Goal: Task Accomplishment & Management: Complete application form

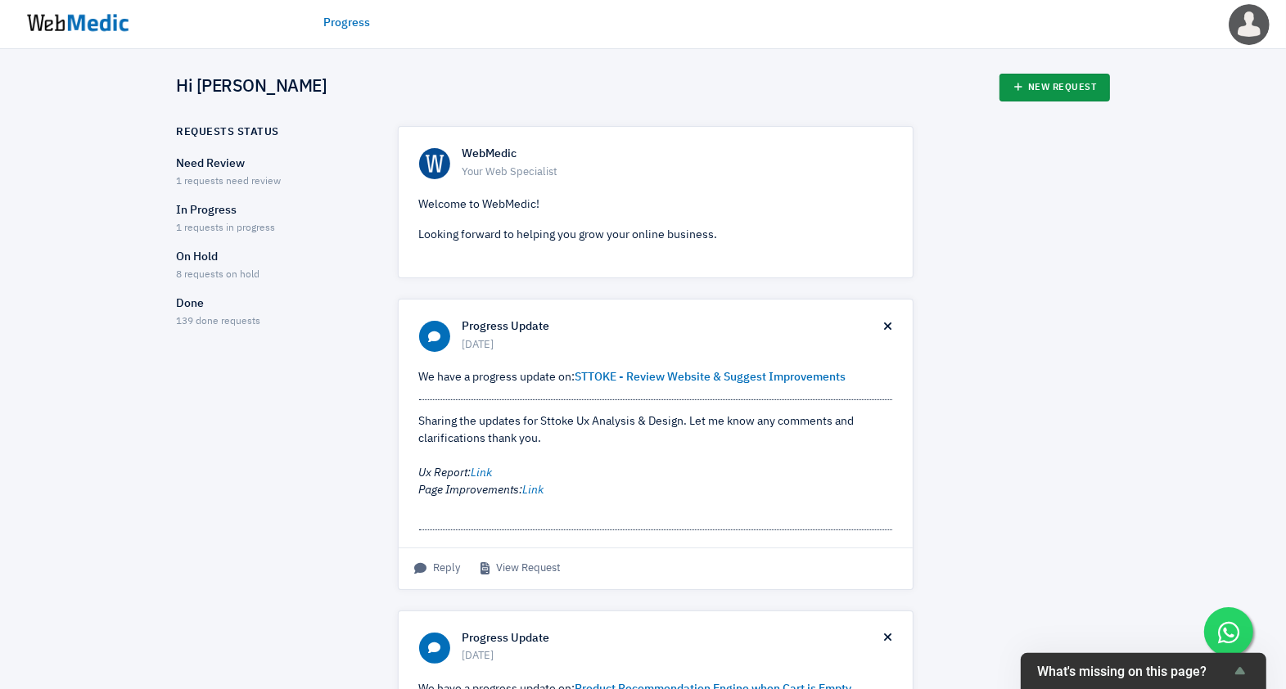
click at [1058, 88] on link "New Request" at bounding box center [1055, 88] width 111 height 28
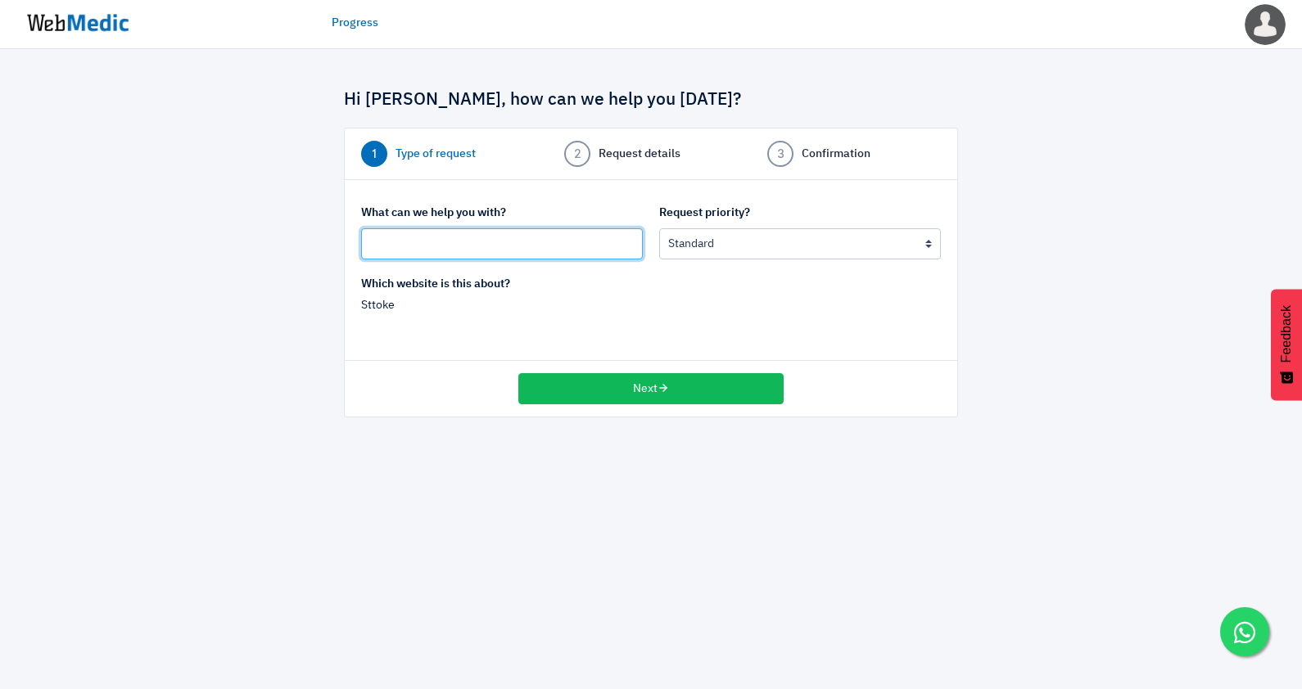
click at [483, 236] on input "text" at bounding box center [502, 243] width 282 height 31
click at [566, 237] on input "Add a Discount Code for customers to easy copy & paste" at bounding box center [502, 243] width 282 height 31
type input "Add a Discount Code for customers to easily copy & paste"
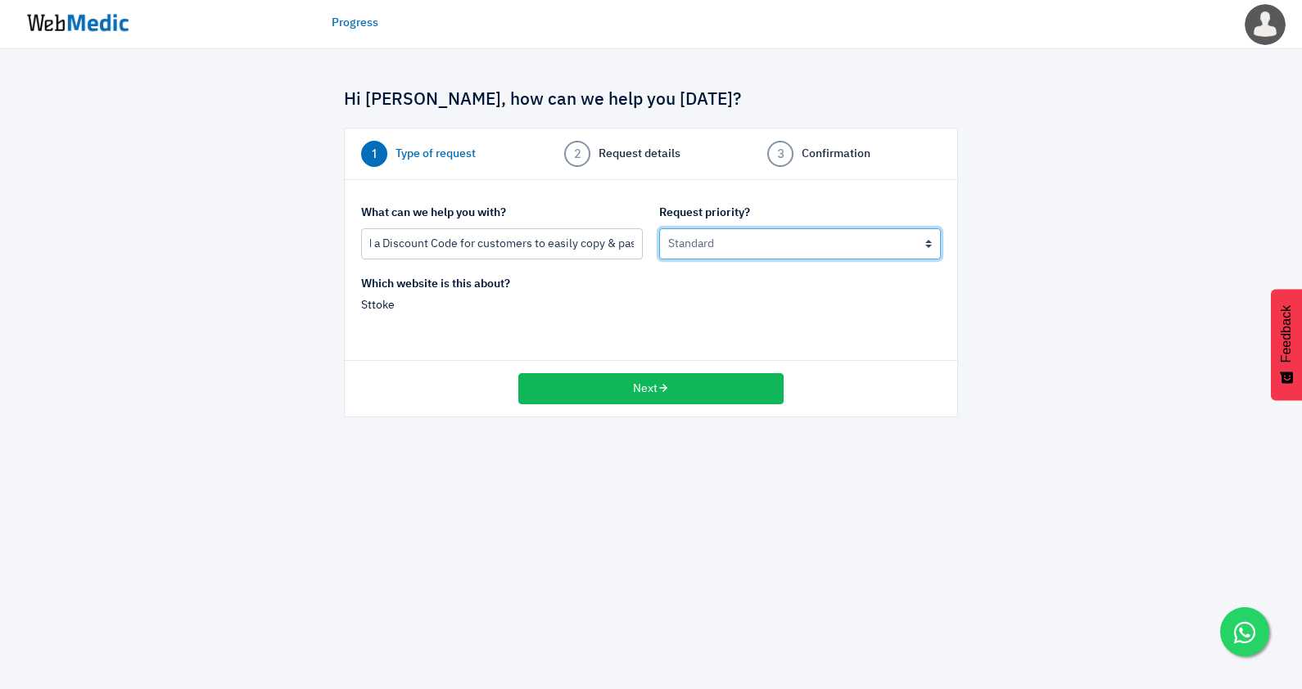
click at [702, 246] on select "Urgent: this is a mission critical issue High: this needs to be prioritized bef…" at bounding box center [800, 243] width 282 height 31
select select "2"
click at [659, 228] on select "Urgent: this is a mission critical issue High: this needs to be prioritized bef…" at bounding box center [800, 243] width 282 height 31
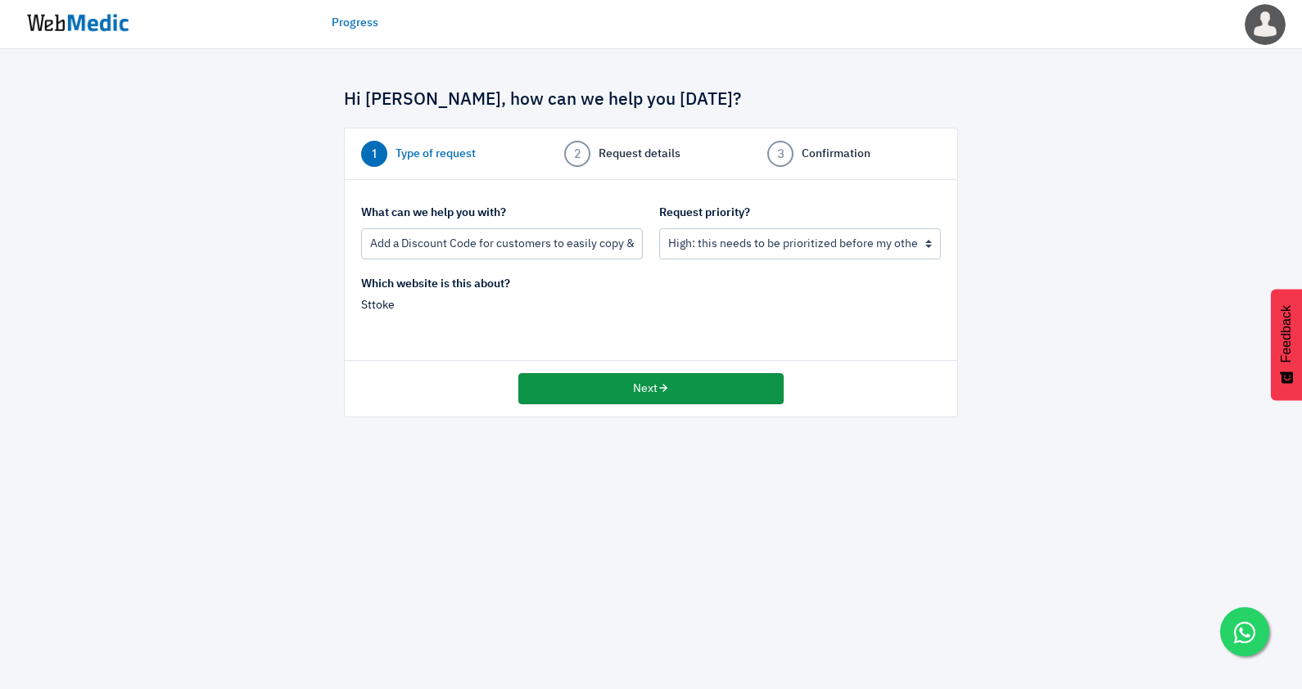
click at [616, 386] on button "Next" at bounding box center [650, 388] width 265 height 31
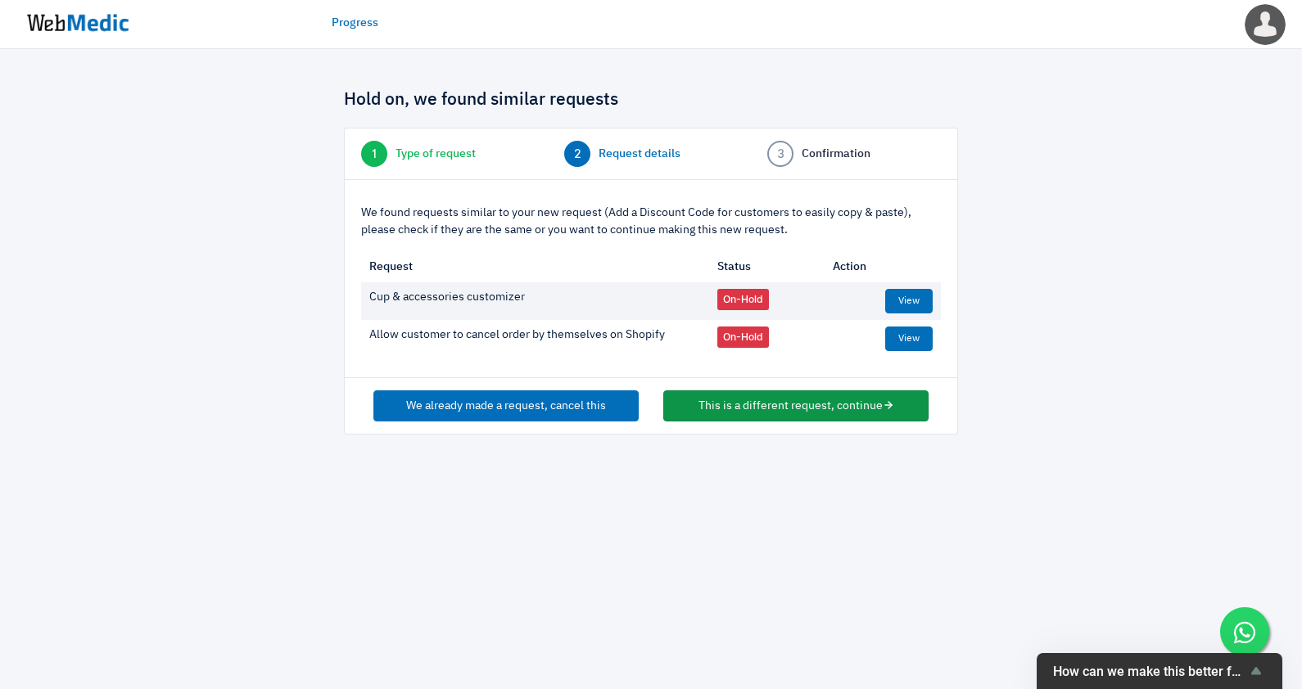
click at [733, 404] on button "This is a different request, continue" at bounding box center [795, 406] width 265 height 31
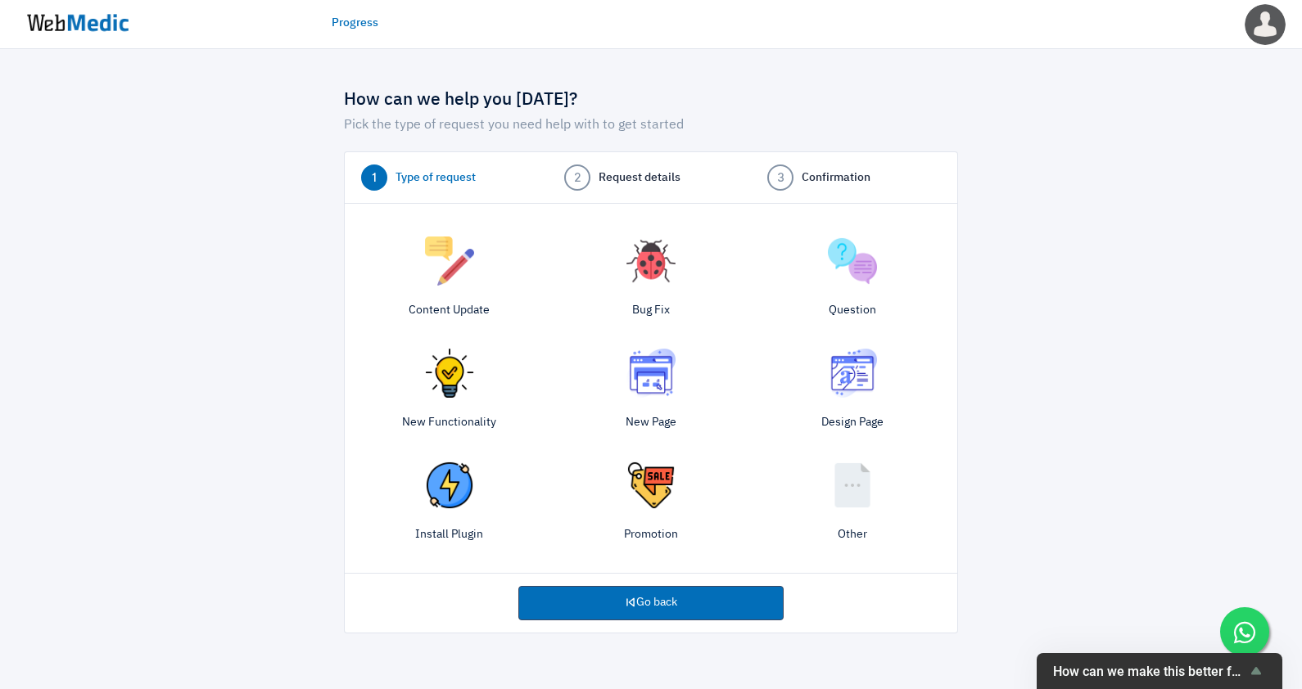
click at [449, 384] on img at bounding box center [449, 373] width 49 height 49
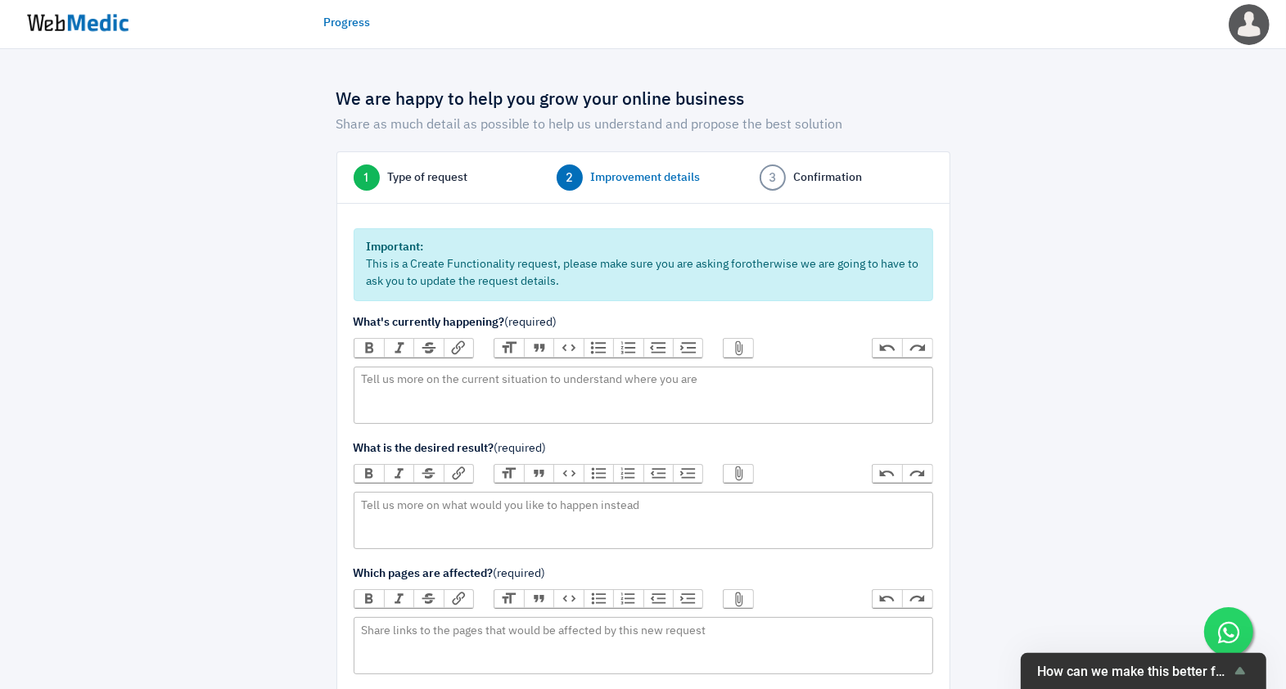
click at [434, 170] on span "Type of request" at bounding box center [428, 177] width 80 height 17
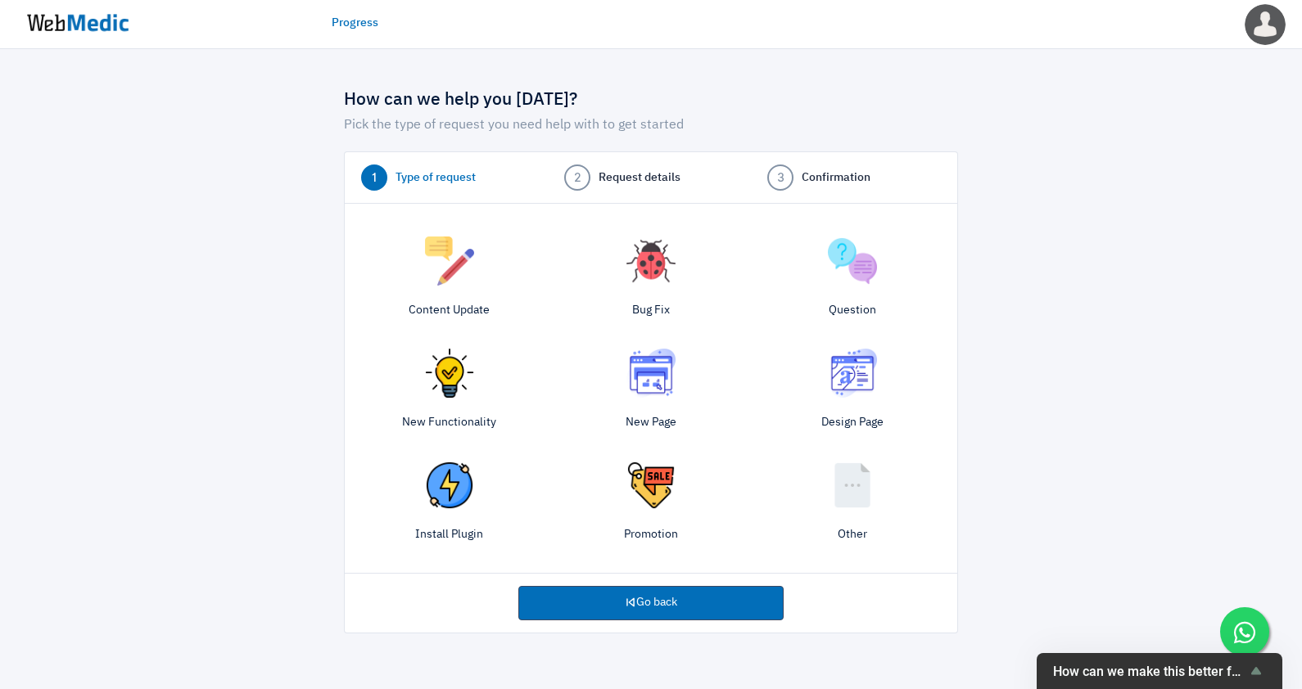
click at [879, 260] on div "Question" at bounding box center [852, 280] width 201 height 104
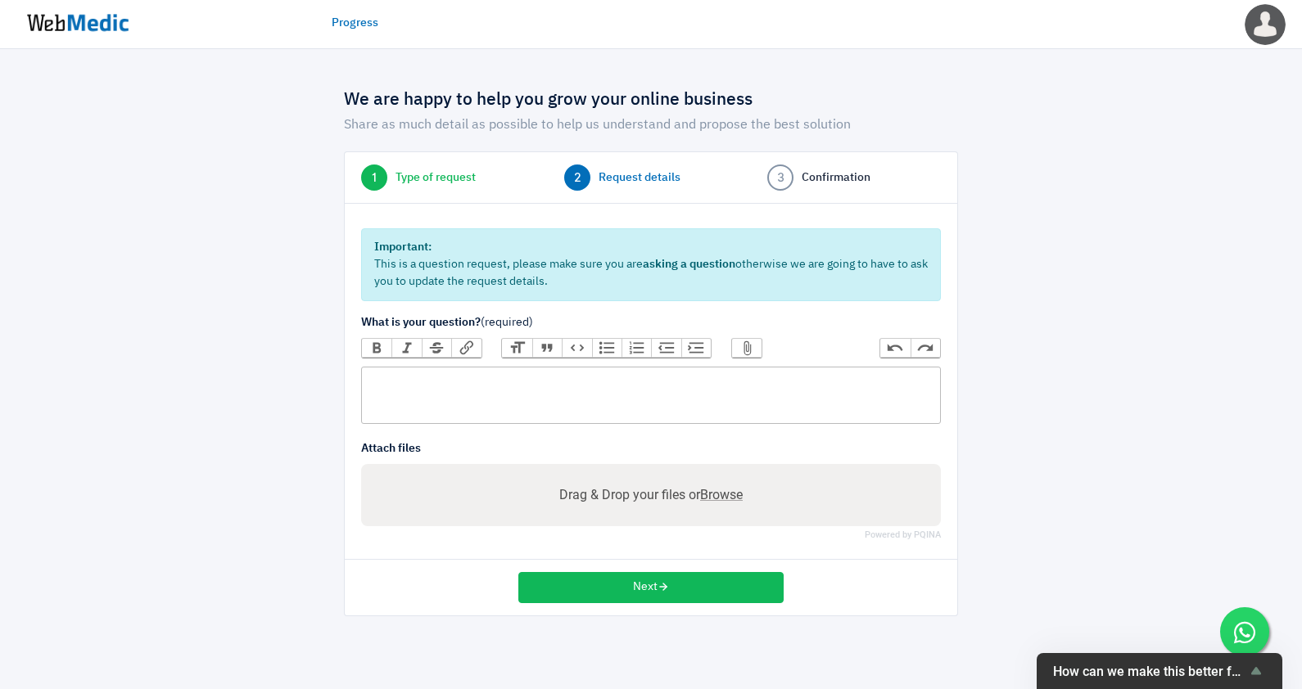
click at [418, 398] on trix-editor at bounding box center [651, 395] width 580 height 57
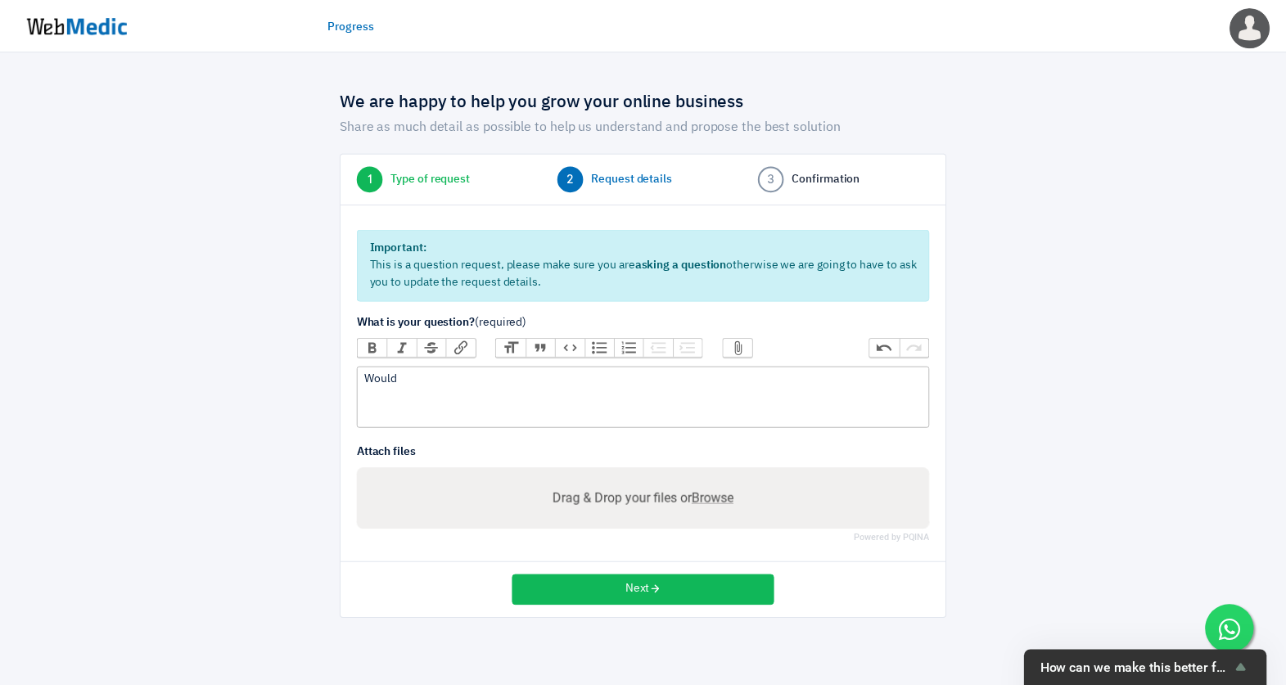
paste trix-editor
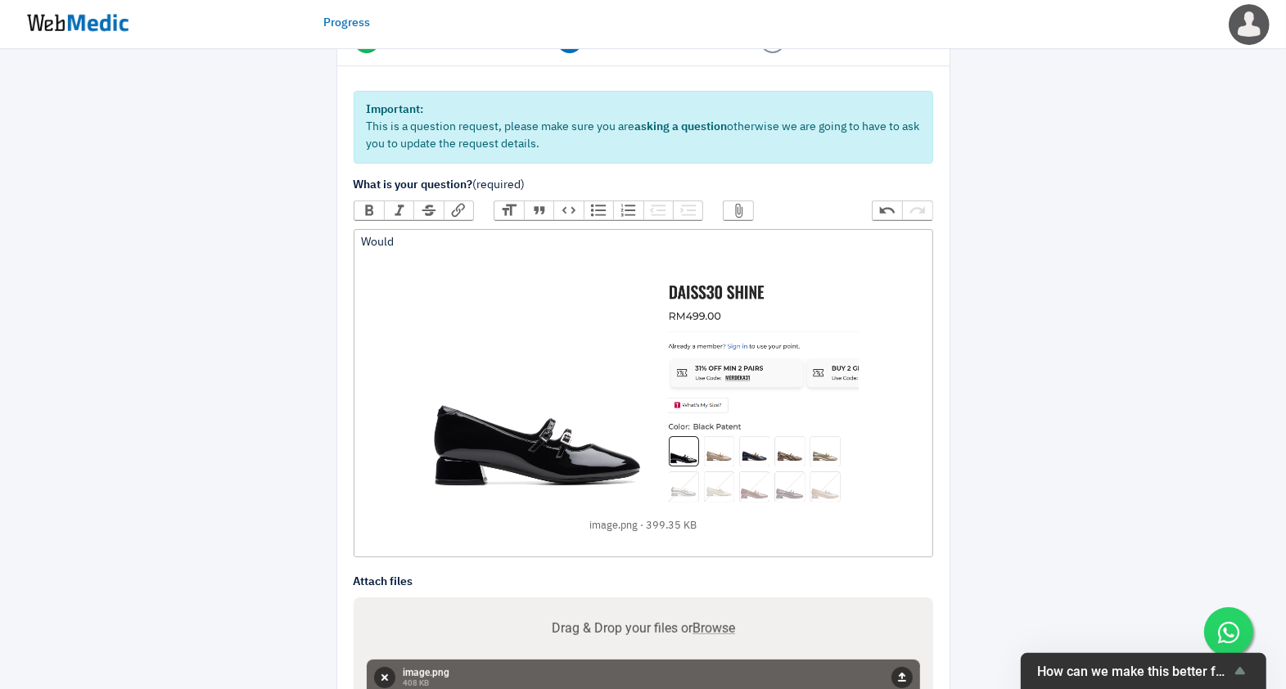
scroll to position [269, 0]
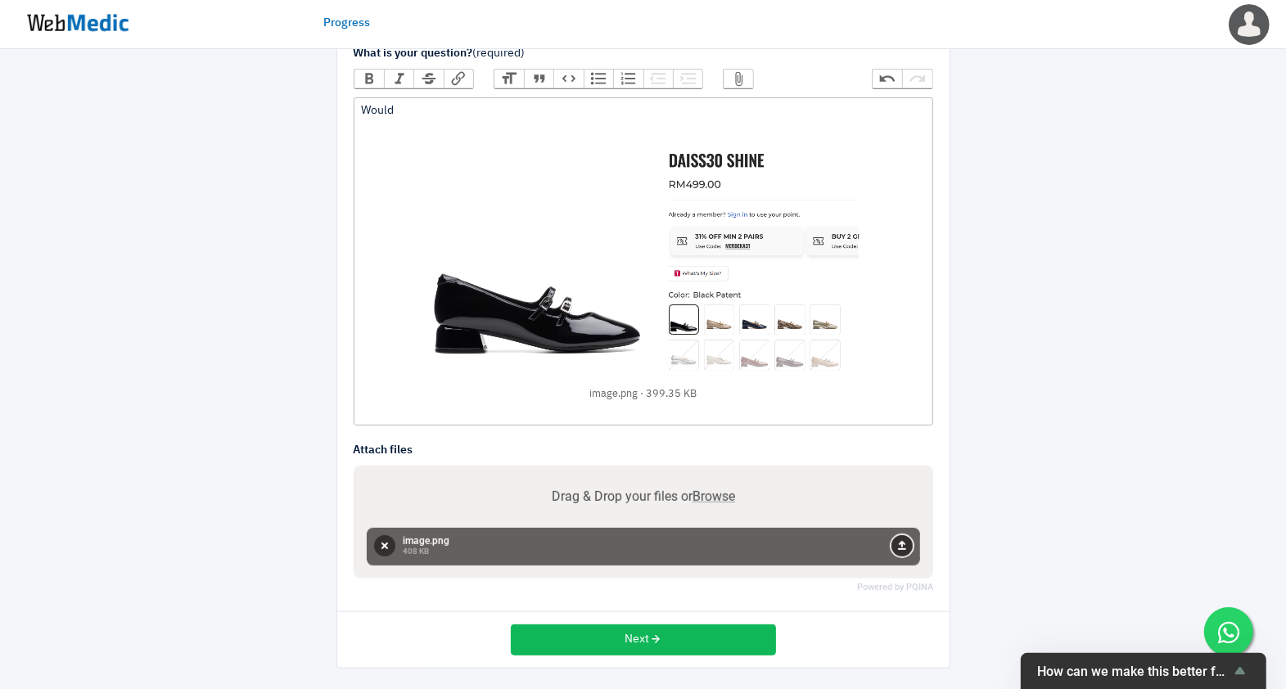
click at [899, 540] on button "Upload" at bounding box center [902, 545] width 21 height 21
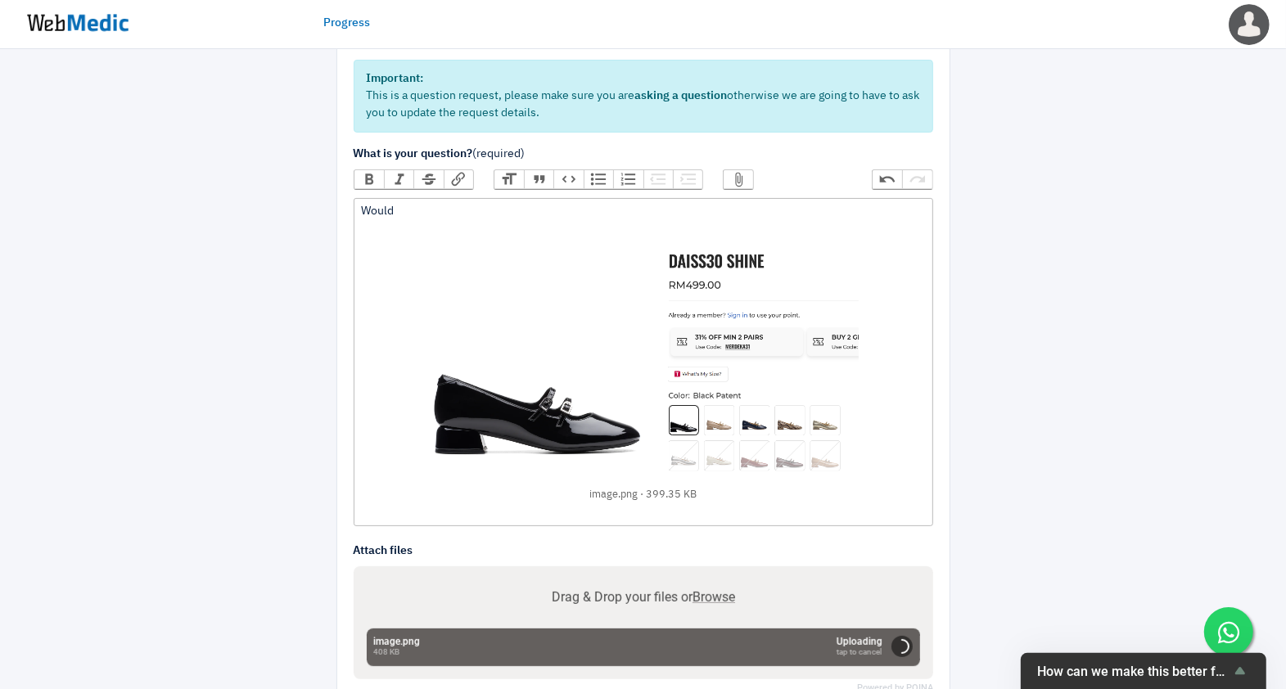
scroll to position [167, 0]
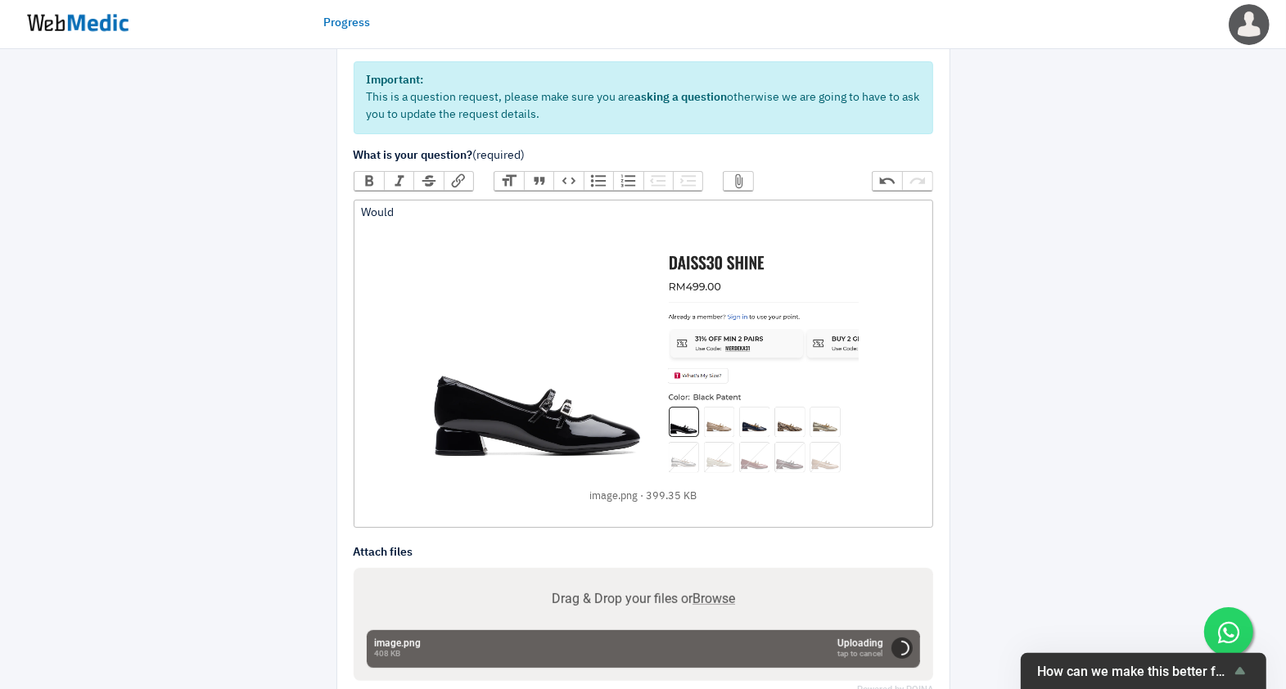
click at [502, 207] on div "Would ﻿ image.png 399.35 KB ﻿" at bounding box center [643, 364] width 564 height 318
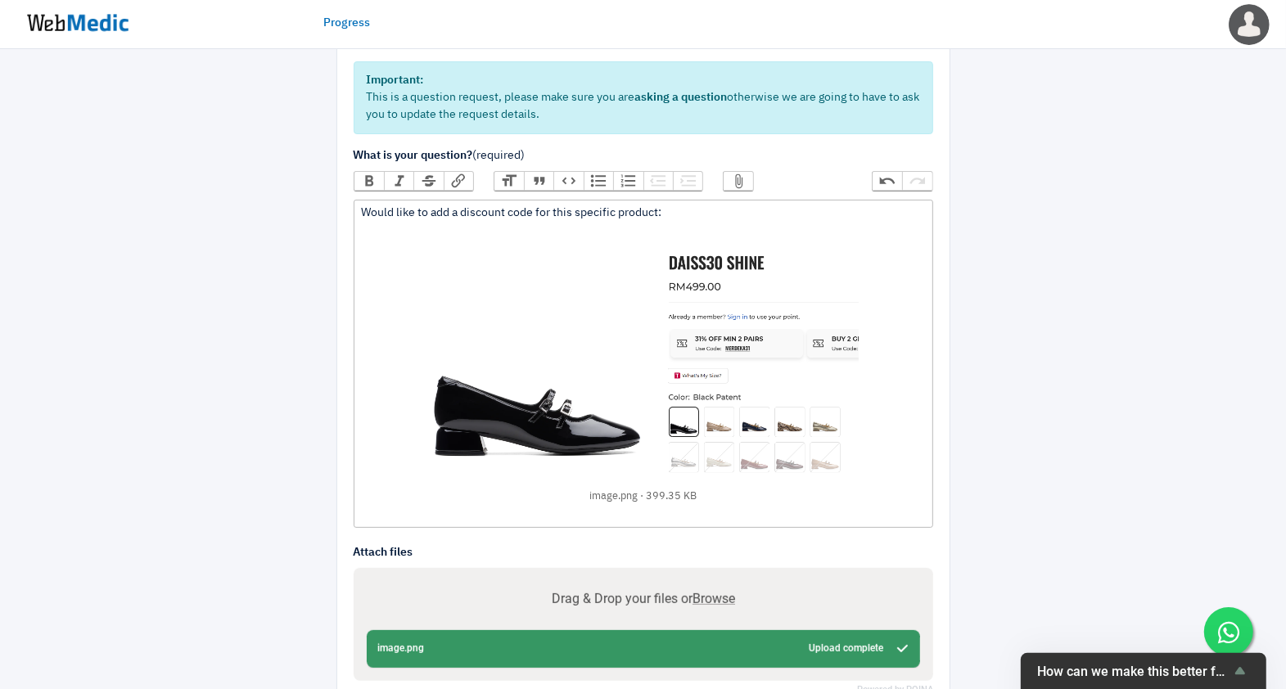
paste trix-editor "<div>Would like to add a discount code for this specific product: <a href="http…"
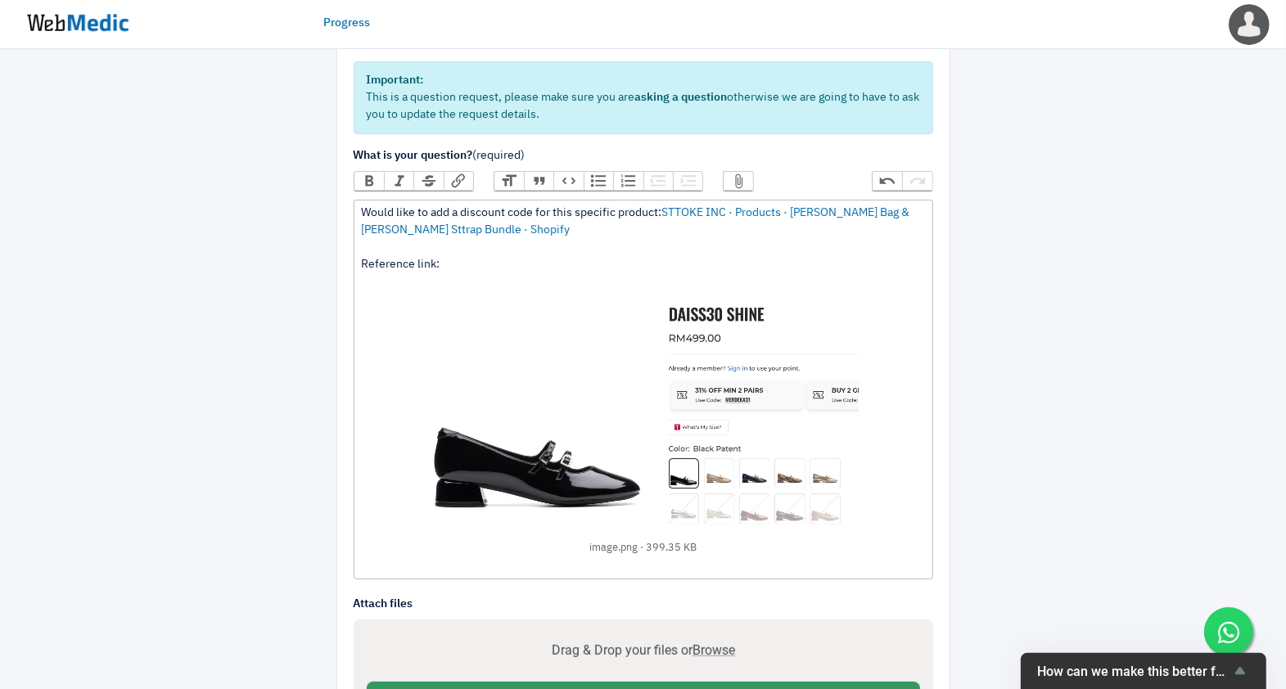
paste trix-editor "<div>Would like to add a discount code for this specific product: <a href="http…"
click at [555, 244] on div "Would like to add a discount code for this specific product: STTOKE INC · Produ…" at bounding box center [643, 389] width 564 height 369
click at [653, 257] on div "Would like to add a discount code for this specific product: STTOKE INC · Produ…" at bounding box center [643, 389] width 564 height 369
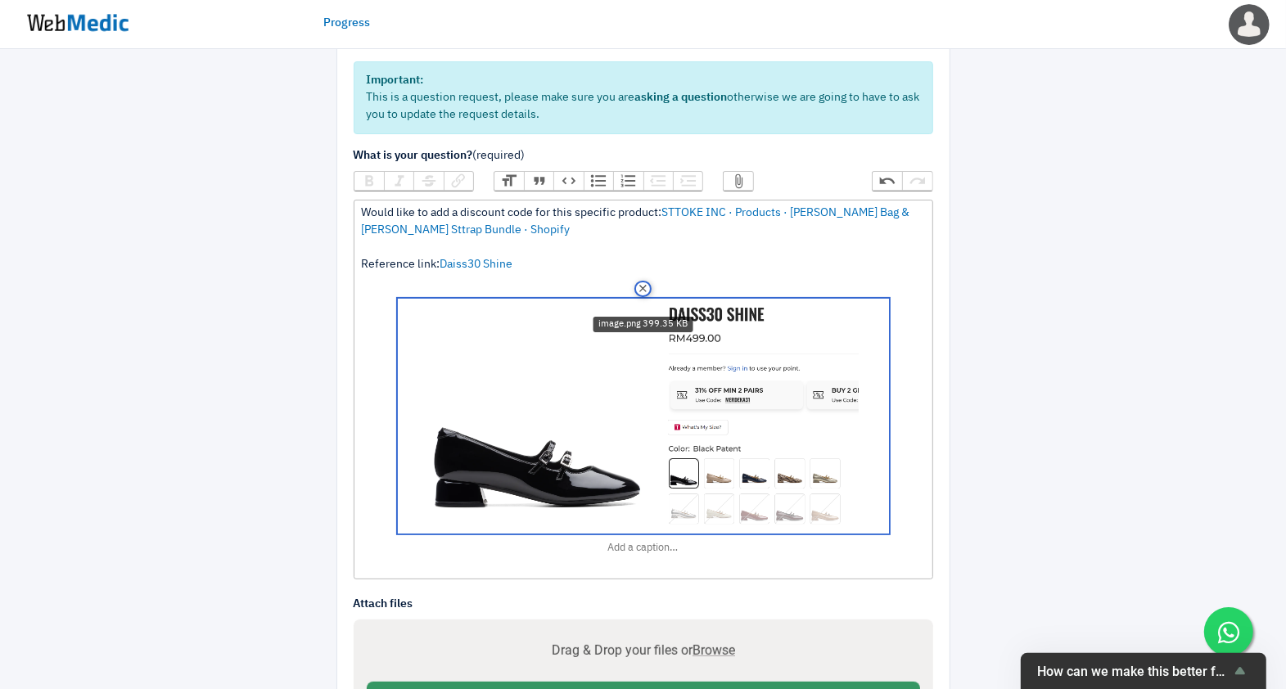
click at [590, 320] on img at bounding box center [643, 416] width 491 height 235
click at [582, 271] on div "Would like to add a discount code for this specific product: STTOKE INC · Produ…" at bounding box center [643, 389] width 564 height 369
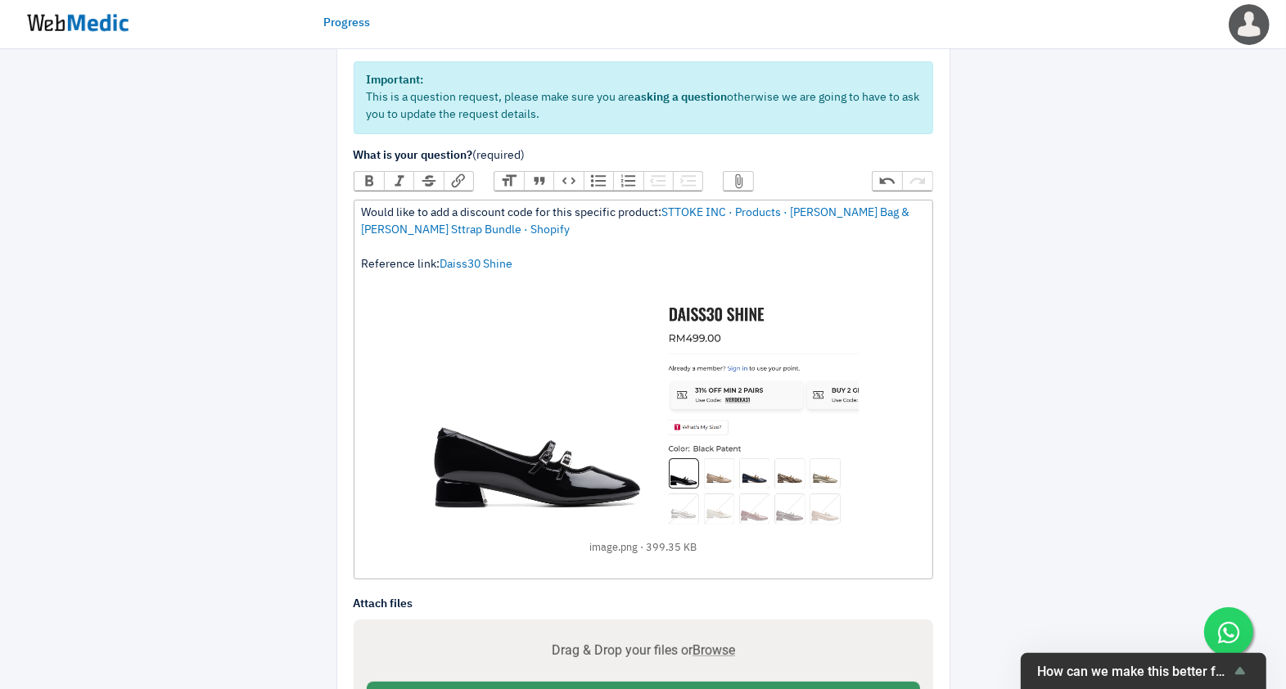
click at [655, 225] on div "Would like to add a discount code for this specific product: STTOKE INC · Produ…" at bounding box center [643, 389] width 564 height 369
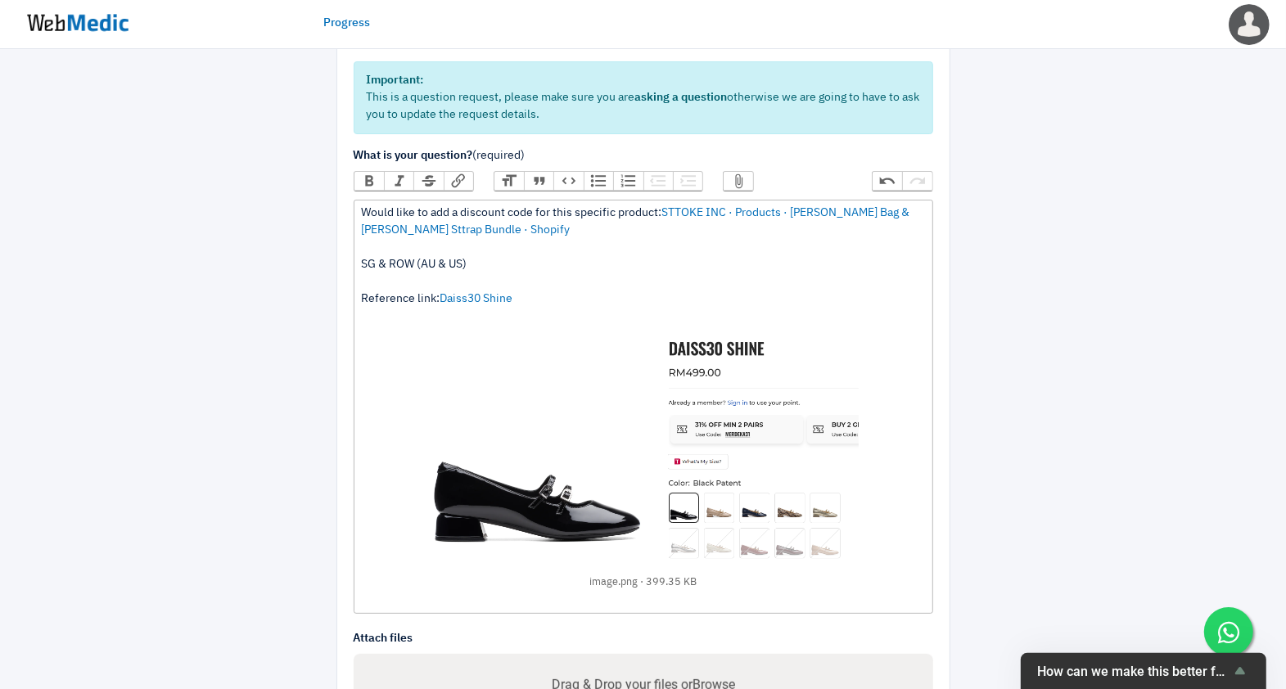
click at [422, 257] on div "Would like to add a discount code for this specific product: STTOKE INC · Produ…" at bounding box center [643, 407] width 564 height 404
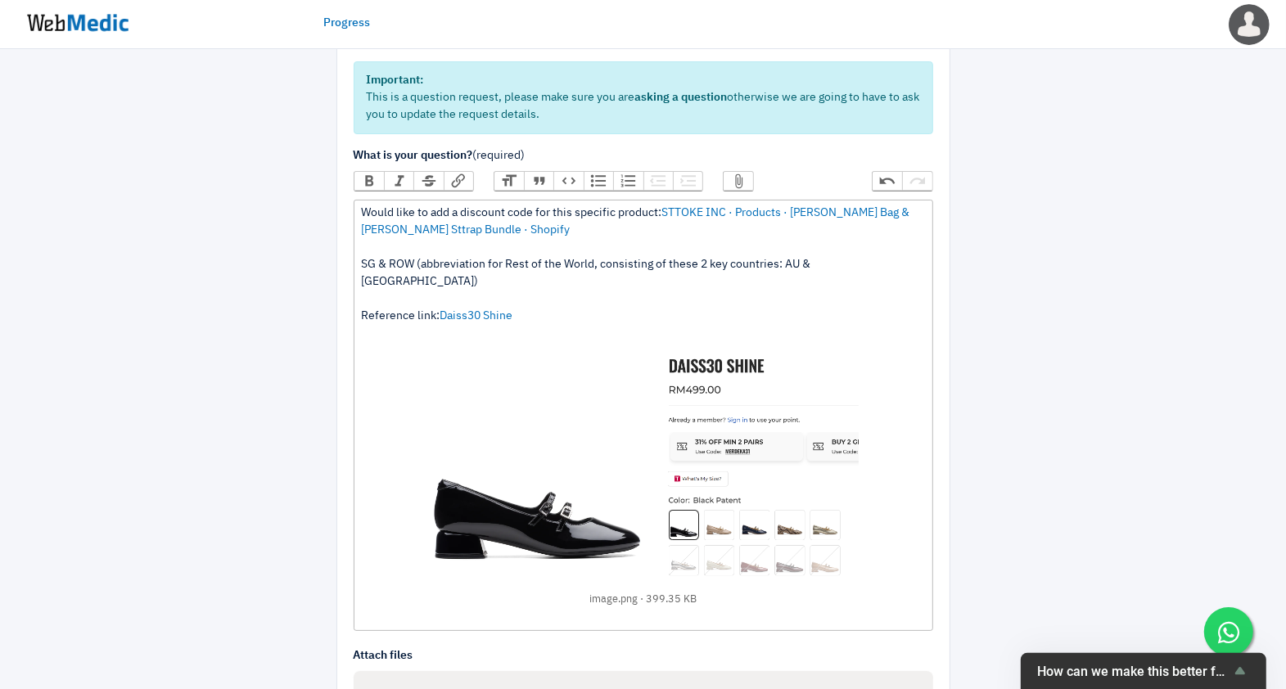
click at [388, 264] on div "Would like to add a discount code for this specific product: STTOKE INC · Produ…" at bounding box center [643, 415] width 564 height 421
click at [858, 263] on div "Would like to add a discount code for this specific product: STTOKE INC · Produ…" at bounding box center [643, 415] width 564 height 421
paste trix-editor "https://docs.google.com/presentation/d/1S6ASVl-ISYqJdnChZfVWRfwbWKftzLcgUeKCtPp…"
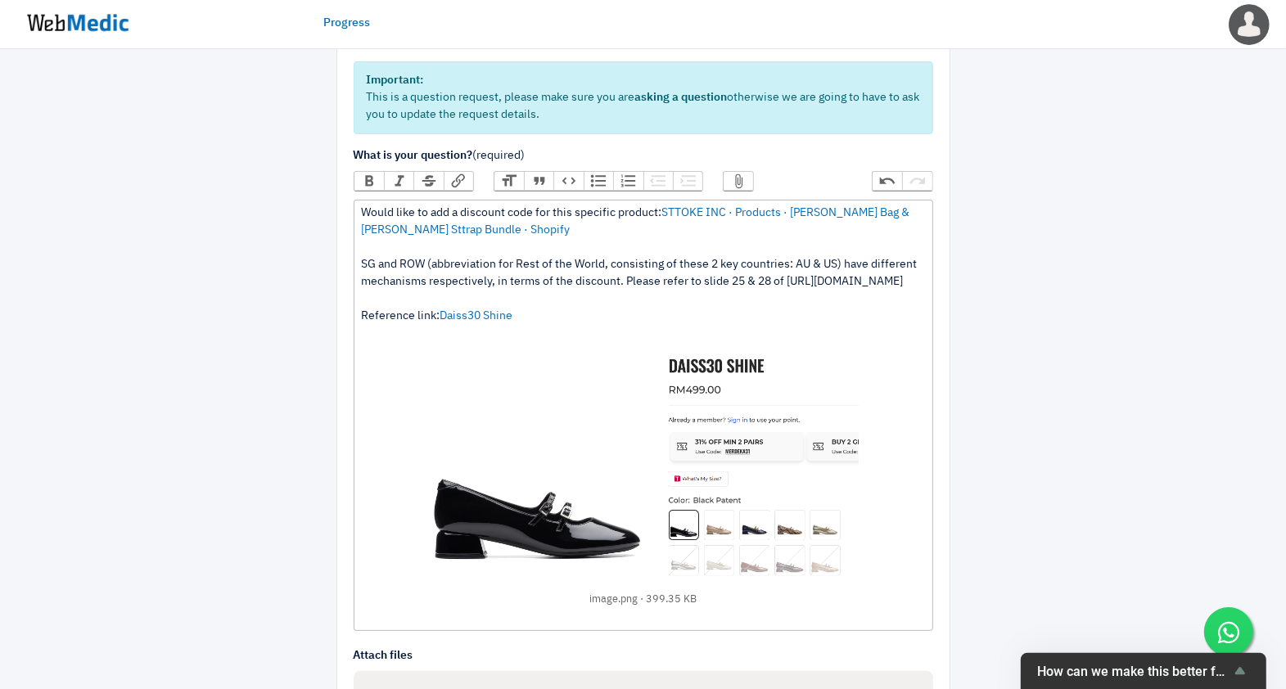
click at [838, 282] on div "Would like to add a discount code for this specific product: STTOKE INC · Produ…" at bounding box center [643, 415] width 564 height 421
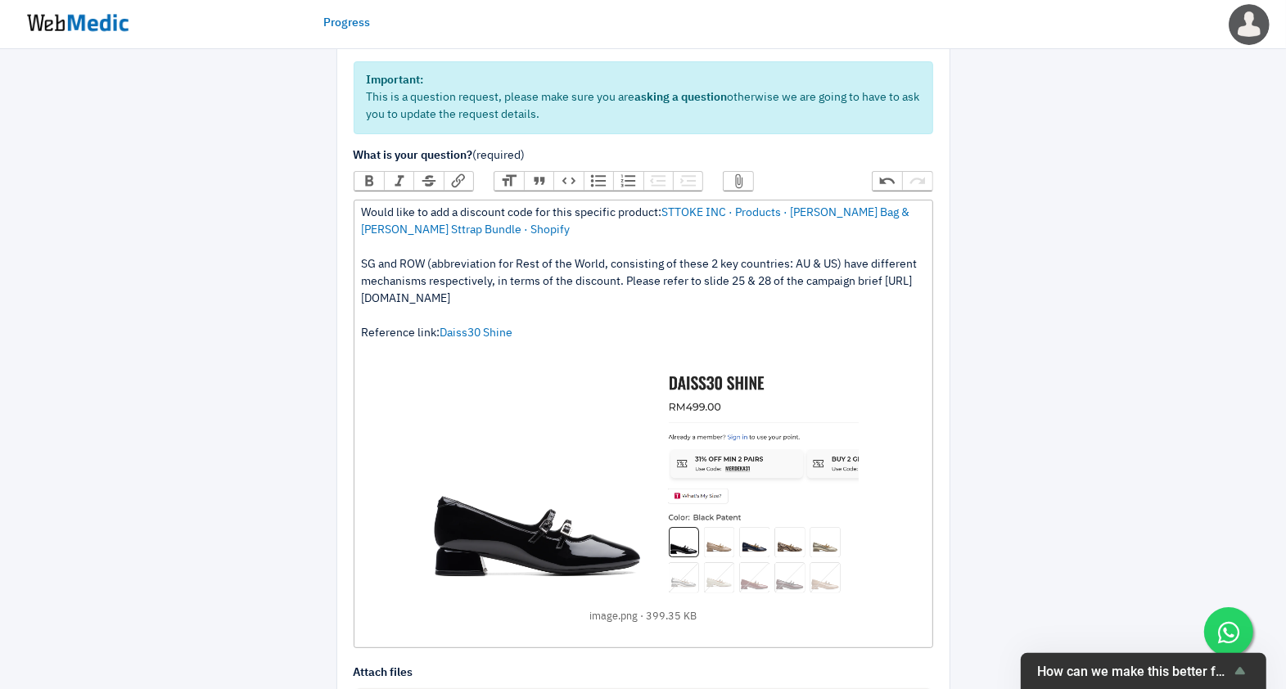
type trix-editor "<div>Would like to add a discount code for this specific product: <a href="http…"
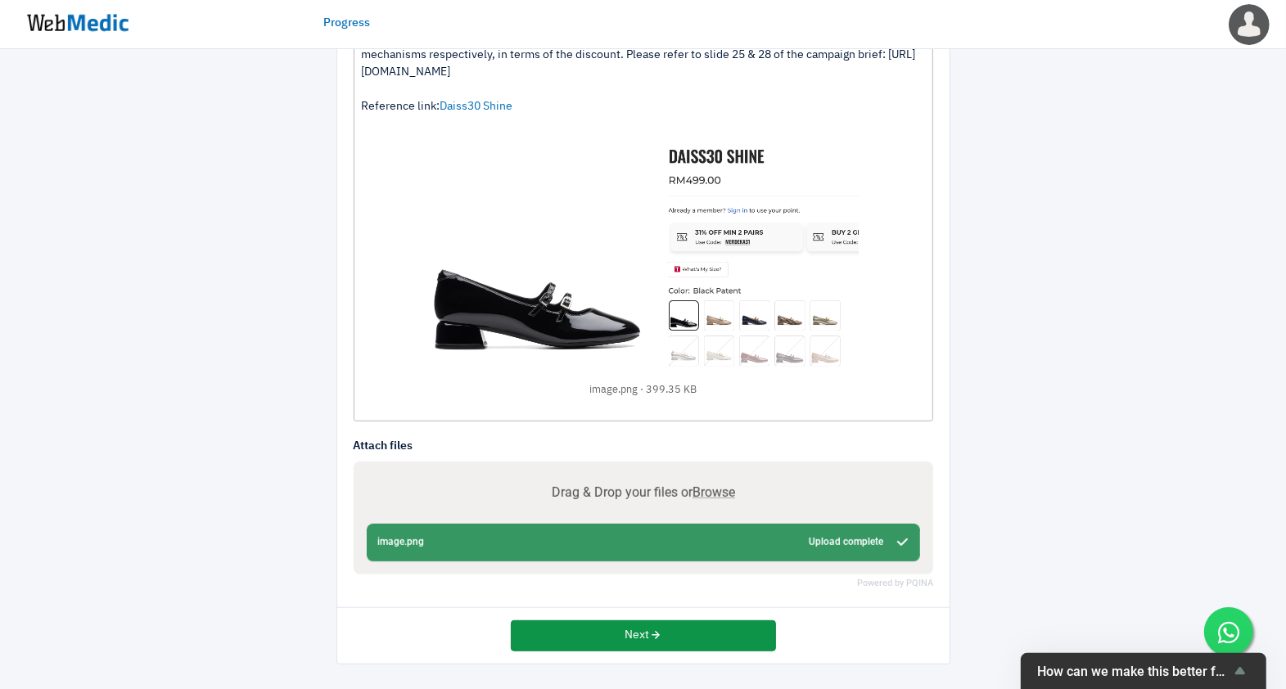
click at [600, 630] on button "Next" at bounding box center [643, 636] width 265 height 31
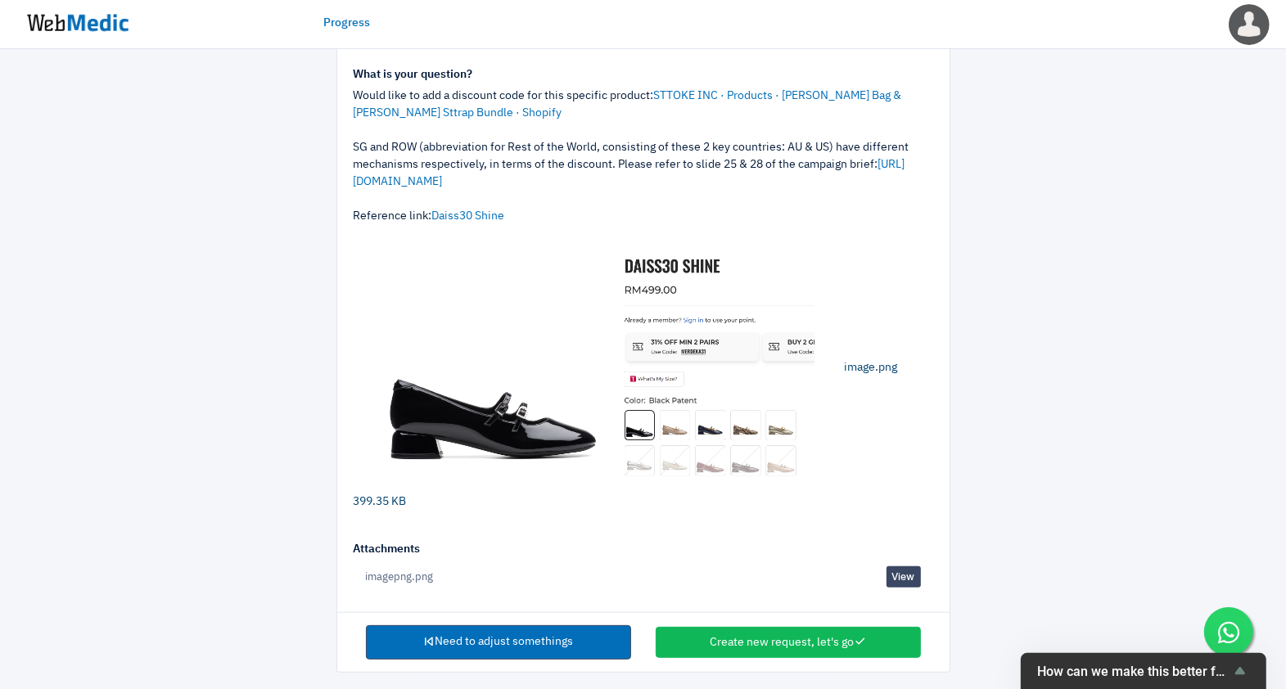
scroll to position [185, 0]
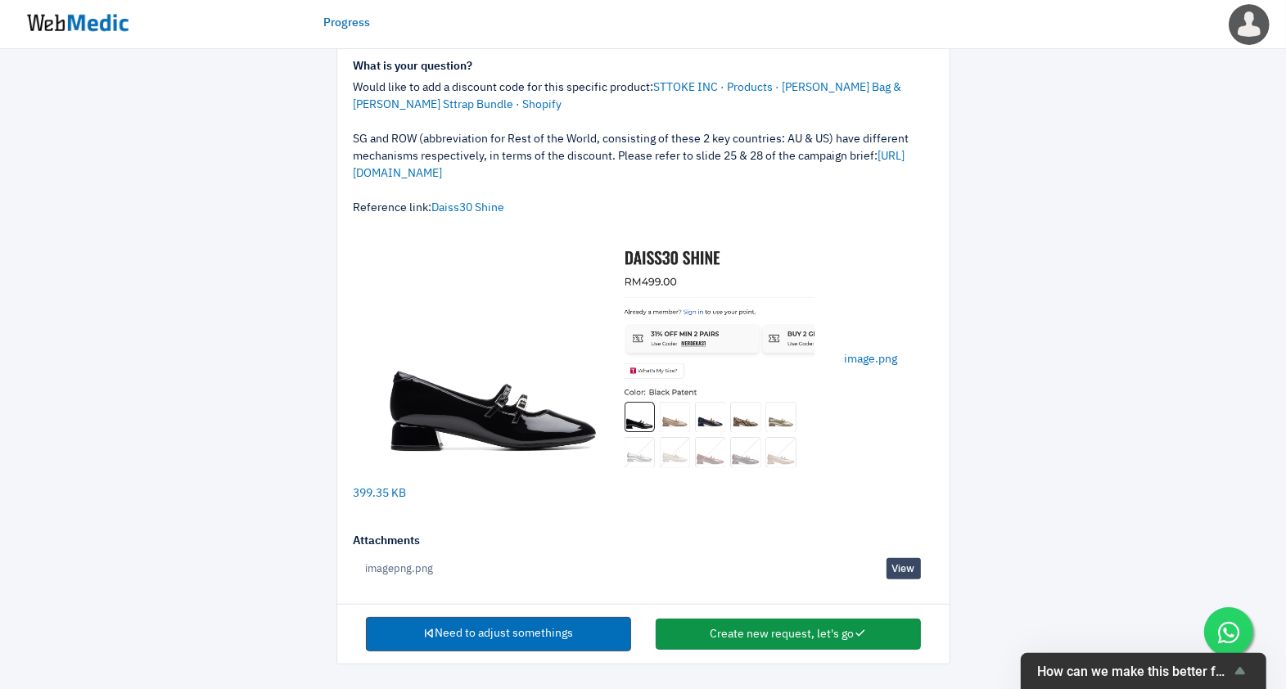
click at [816, 644] on button "Create new request, let's go" at bounding box center [788, 634] width 265 height 31
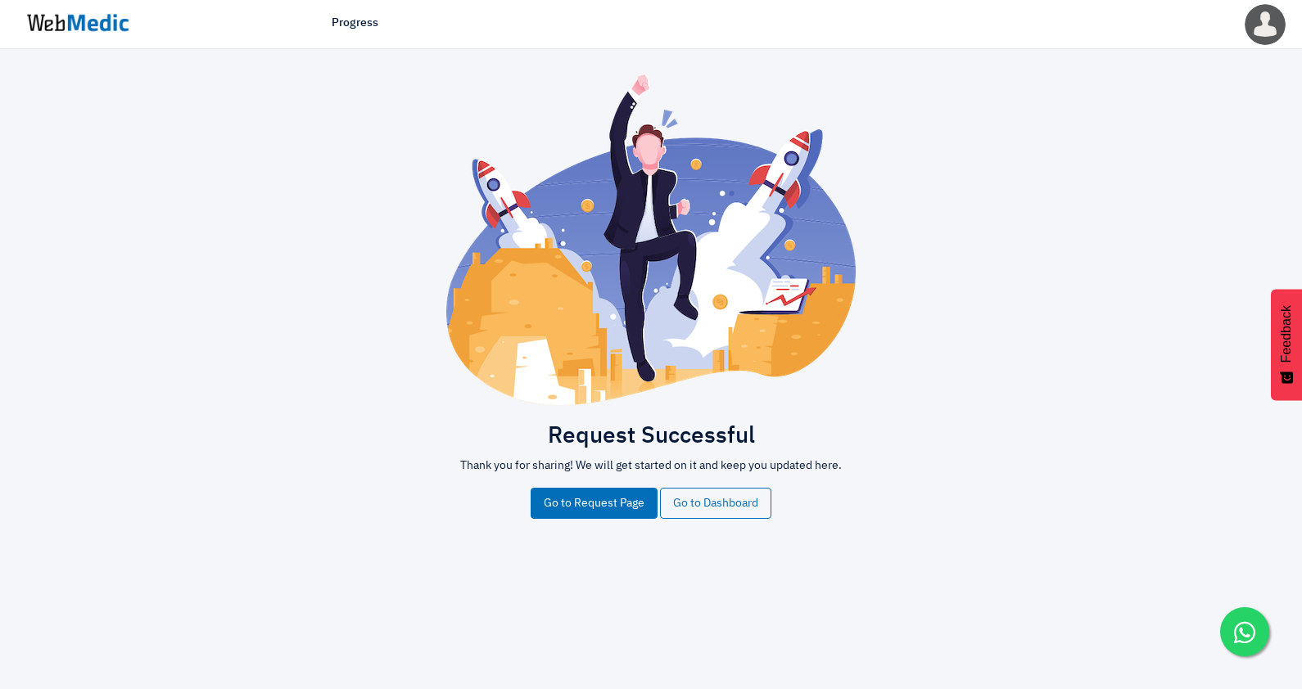
click at [79, 29] on img at bounding box center [77, 23] width 123 height 51
